Goal: Navigation & Orientation: Find specific page/section

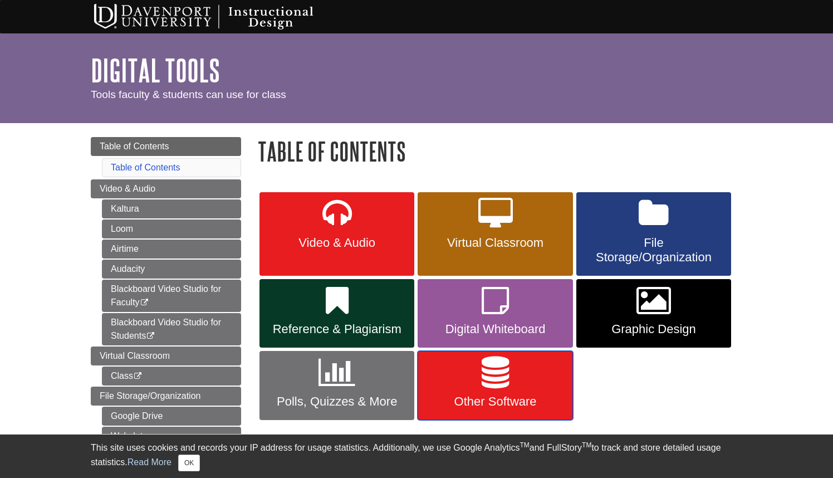
click at [481, 400] on span "Other Software" at bounding box center [495, 401] width 138 height 14
